Goal: Task Accomplishment & Management: Manage account settings

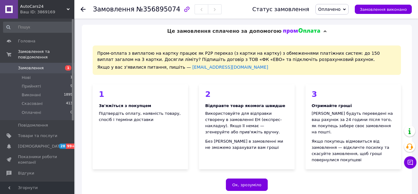
click at [339, 7] on span "Оплачено" at bounding box center [329, 9] width 22 height 5
click at [335, 21] on li "Прийнято" at bounding box center [332, 21] width 33 height 9
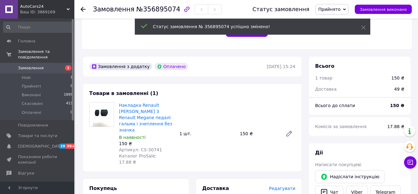
scroll to position [155, 0]
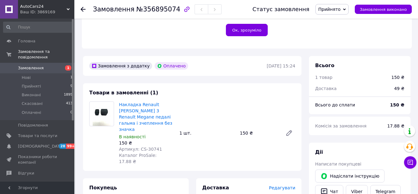
drag, startPoint x: 291, startPoint y: 167, endPoint x: 292, endPoint y: 164, distance: 3.5
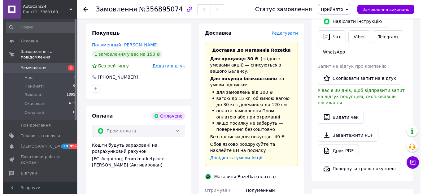
scroll to position [217, 0]
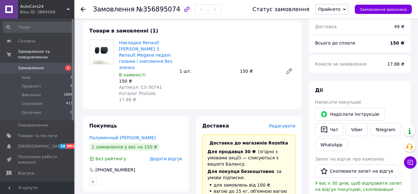
click at [286, 124] on span "Редагувати" at bounding box center [282, 126] width 26 height 5
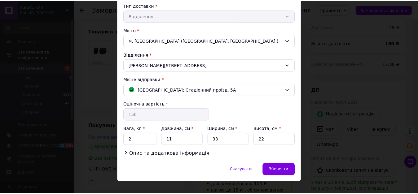
scroll to position [154, 0]
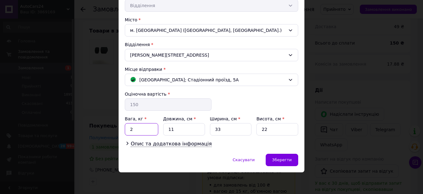
click at [141, 130] on input "2" at bounding box center [141, 129] width 33 height 12
type input "1"
click at [225, 131] on input "33" at bounding box center [231, 129] width 42 height 12
type input "3"
click at [270, 131] on input "22" at bounding box center [278, 129] width 42 height 12
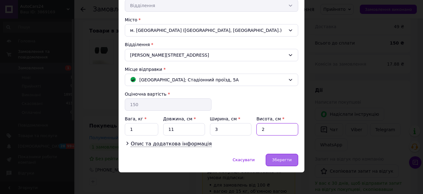
type input "2"
click at [283, 157] on div "Зберегти" at bounding box center [282, 160] width 33 height 12
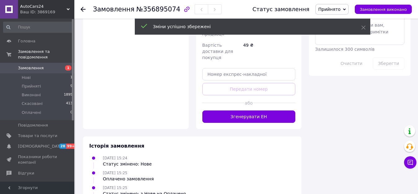
scroll to position [555, 0]
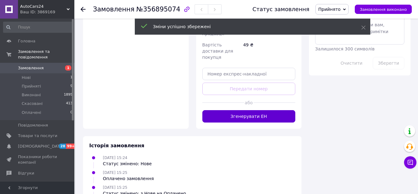
click at [255, 110] on button "Згенерувати ЕН" at bounding box center [248, 116] width 93 height 12
